Goal: Task Accomplishment & Management: Use online tool/utility

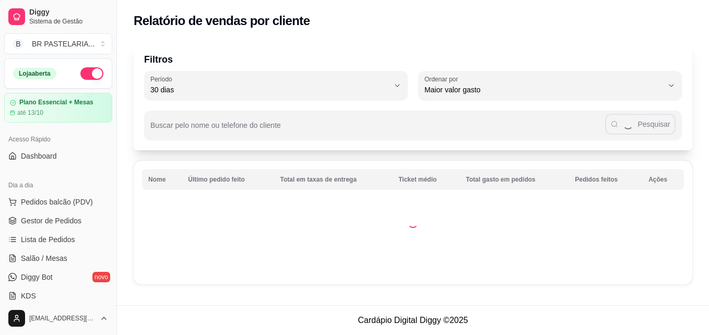
select select "30"
select select "HIGHEST_TOTAL_SPENT_WITH_ORDERS"
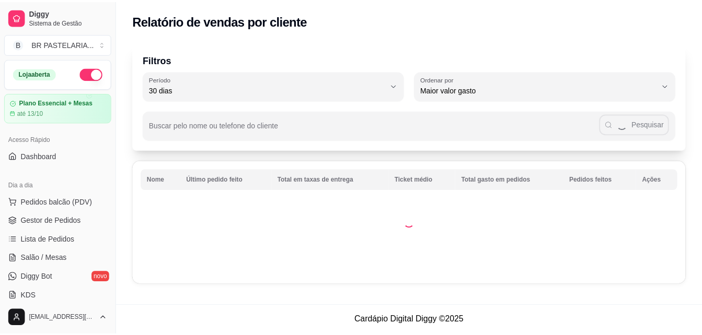
scroll to position [313, 0]
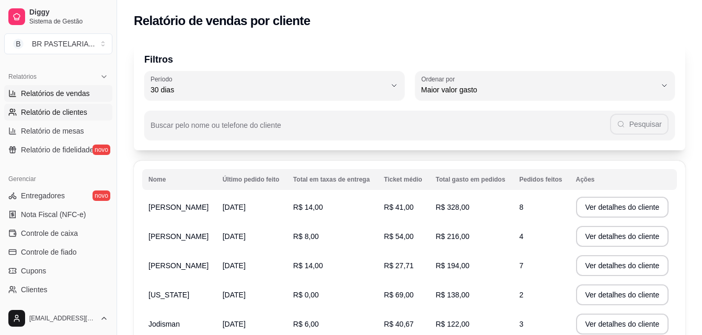
click at [77, 96] on span "Relatórios de vendas" at bounding box center [55, 93] width 69 height 10
select select "ALL"
select select "0"
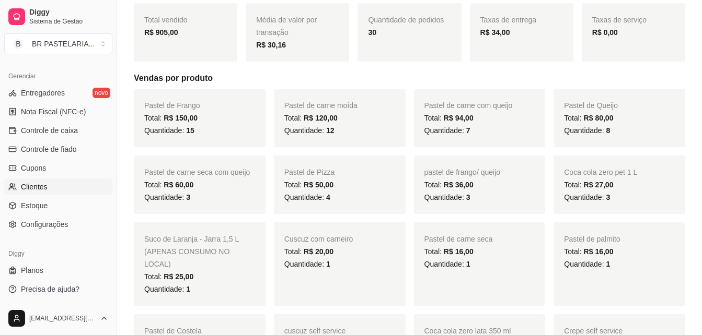
scroll to position [157, 0]
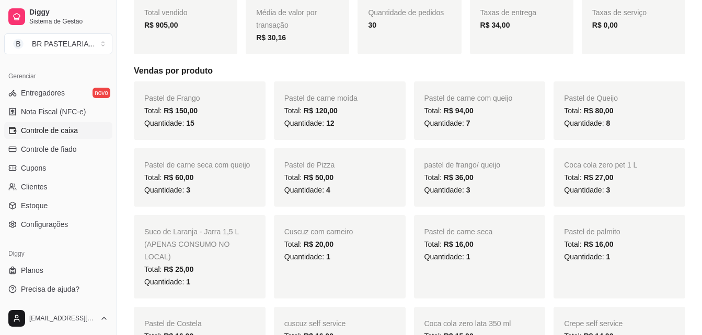
click at [67, 134] on span "Controle de caixa" at bounding box center [49, 130] width 57 height 10
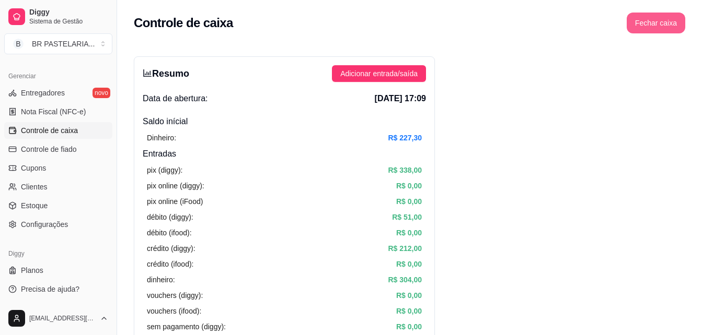
click at [644, 23] on button "Fechar caixa" at bounding box center [655, 23] width 59 height 21
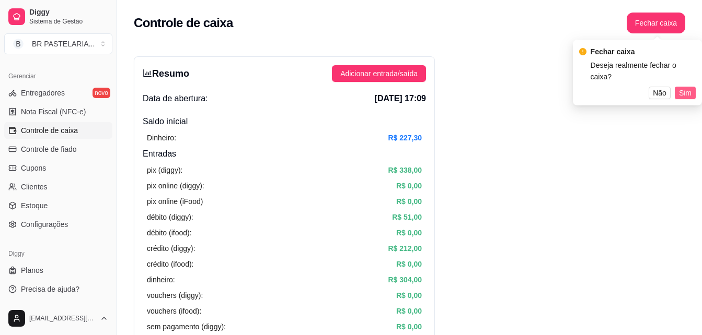
click at [681, 87] on span "Sim" at bounding box center [685, 92] width 13 height 11
